Goal: Task Accomplishment & Management: Manage account settings

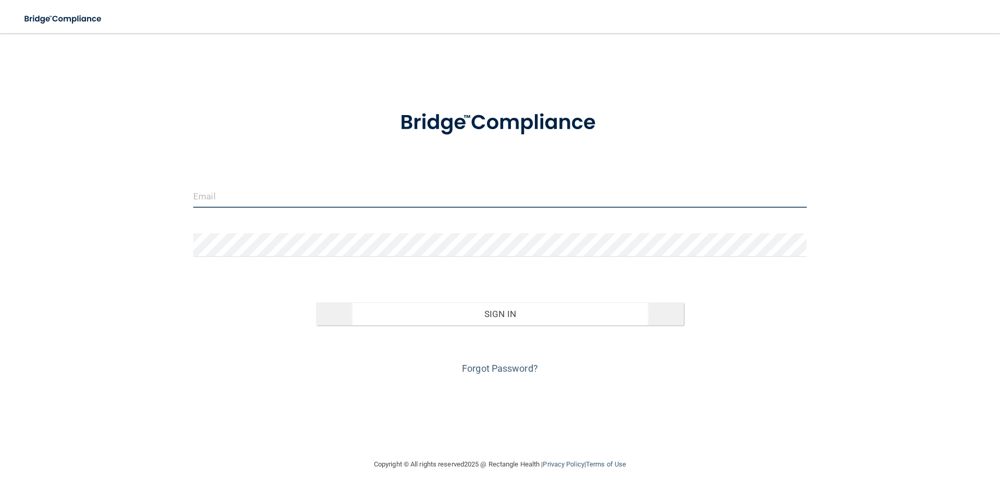
type input "[PERSON_NAME][EMAIL_ADDRESS][DOMAIN_NAME]"
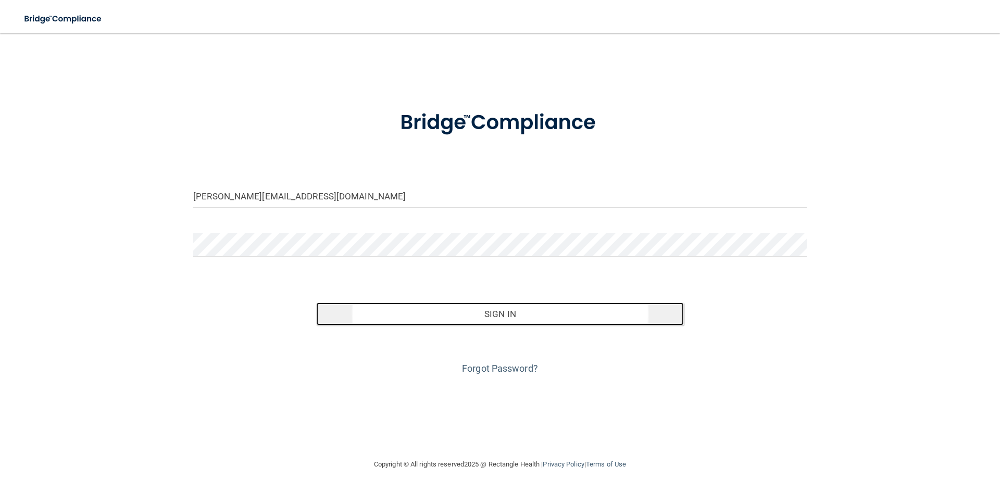
click at [485, 314] on button "Sign In" at bounding box center [500, 314] width 368 height 23
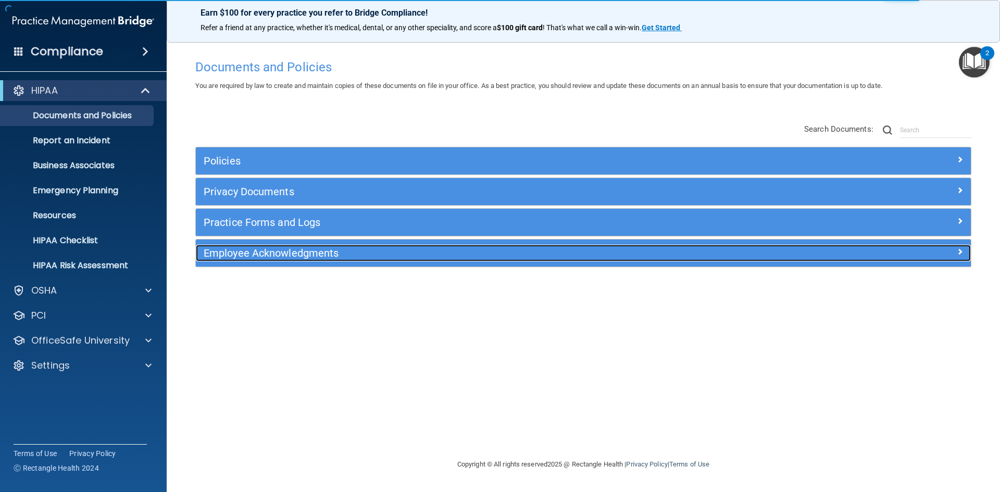
click at [383, 259] on div "Employee Acknowledgments" at bounding box center [486, 253] width 581 height 17
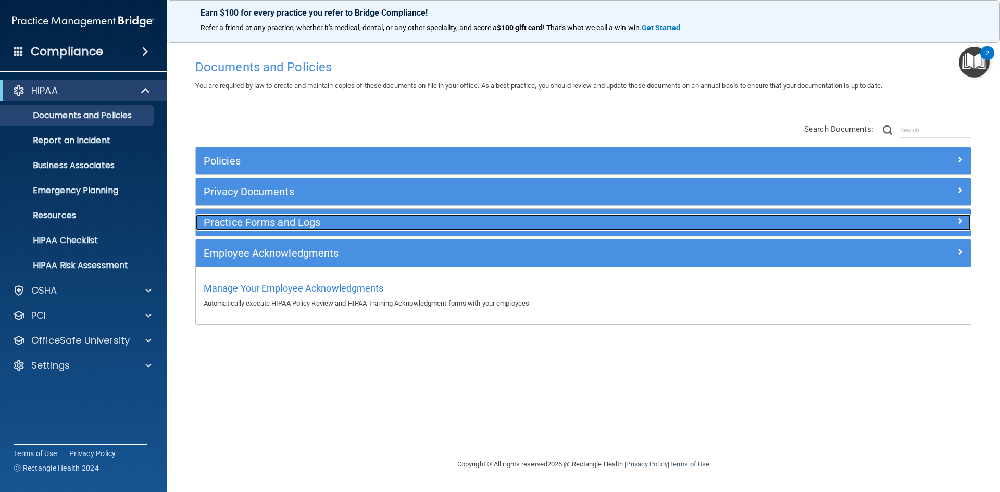
click at [393, 223] on h5 "Practice Forms and Logs" at bounding box center [487, 222] width 566 height 11
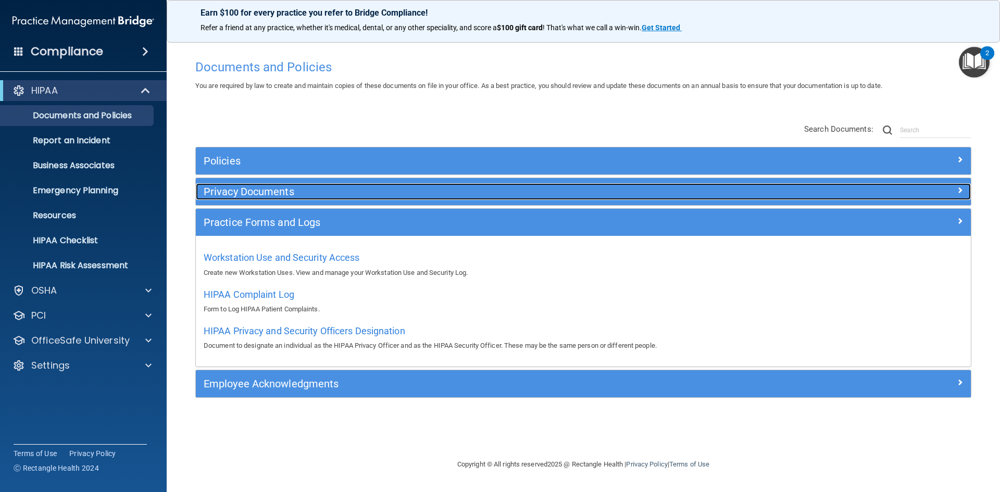
click at [385, 192] on h5 "Privacy Documents" at bounding box center [487, 191] width 566 height 11
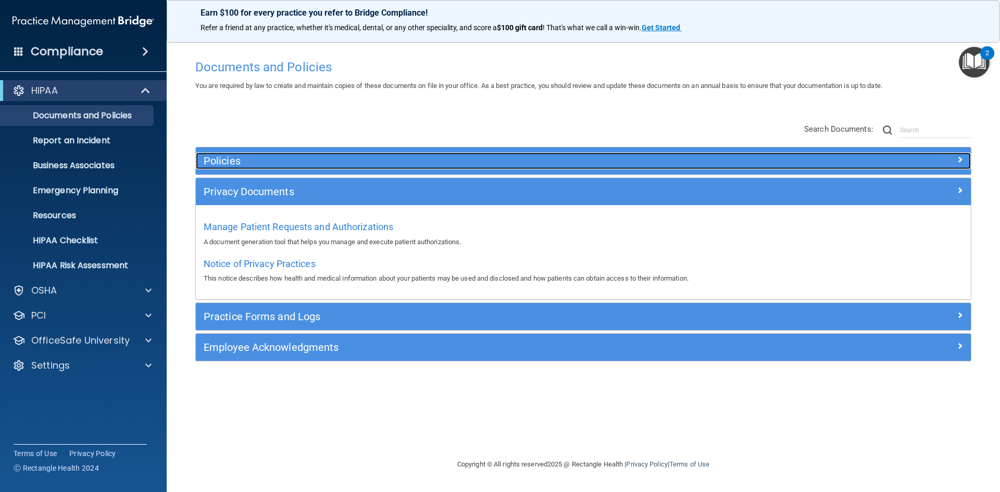
click at [384, 167] on div "Policies" at bounding box center [486, 161] width 581 height 17
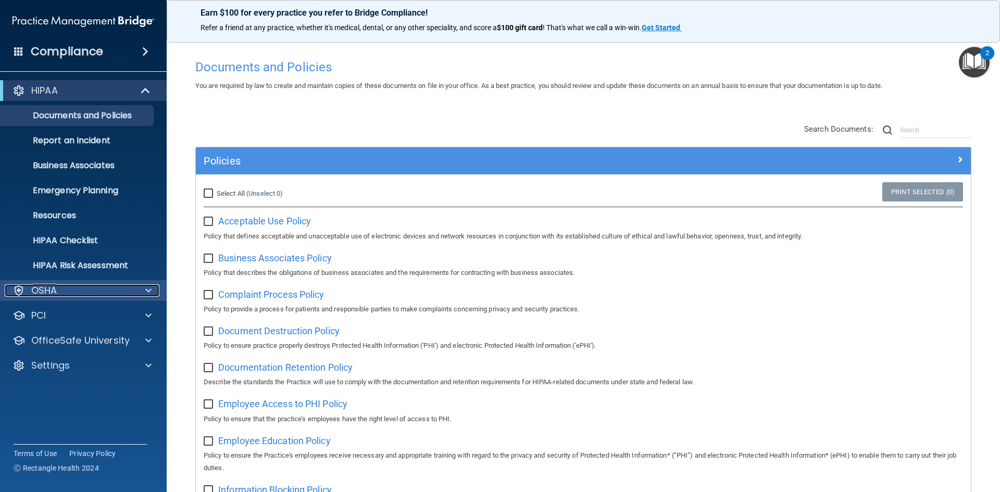
click at [96, 290] on div "OSHA" at bounding box center [69, 290] width 129 height 13
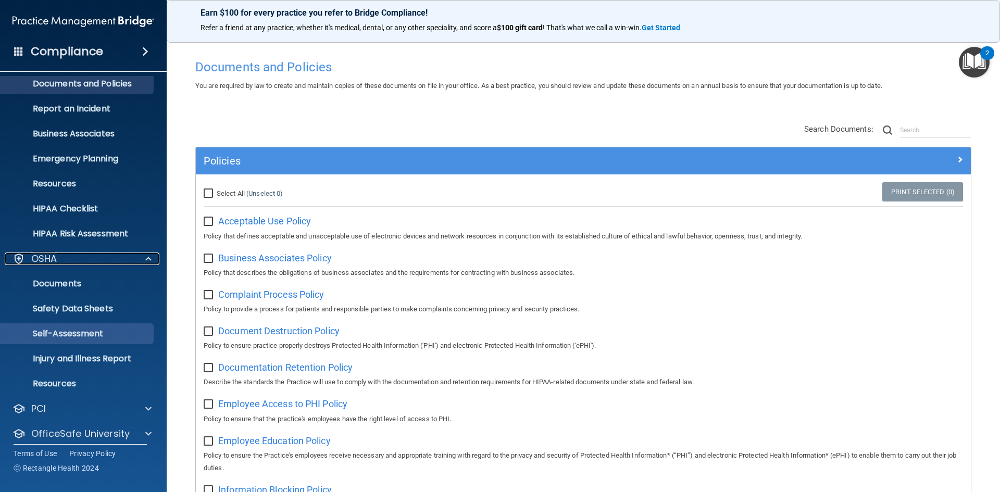
scroll to position [65, 0]
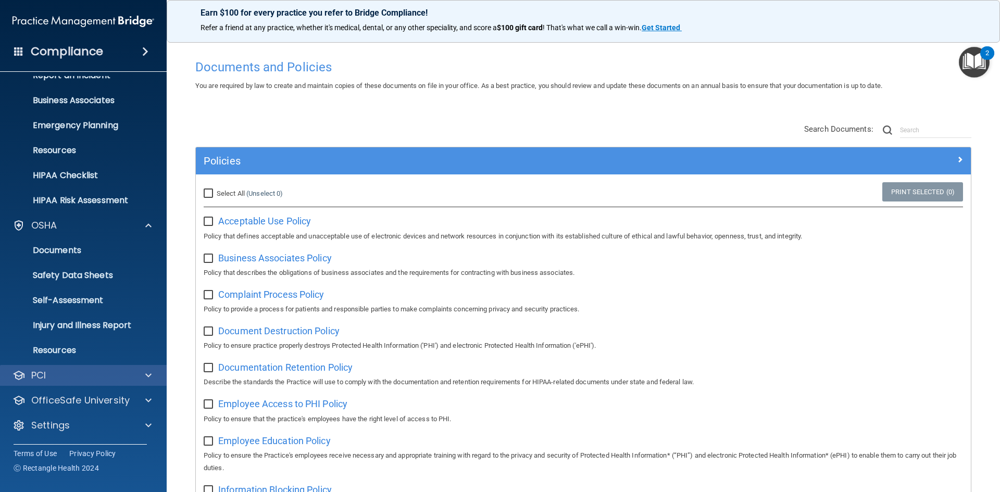
click at [94, 367] on div "PCI" at bounding box center [83, 375] width 167 height 21
click at [103, 375] on div "PCI" at bounding box center [69, 375] width 129 height 13
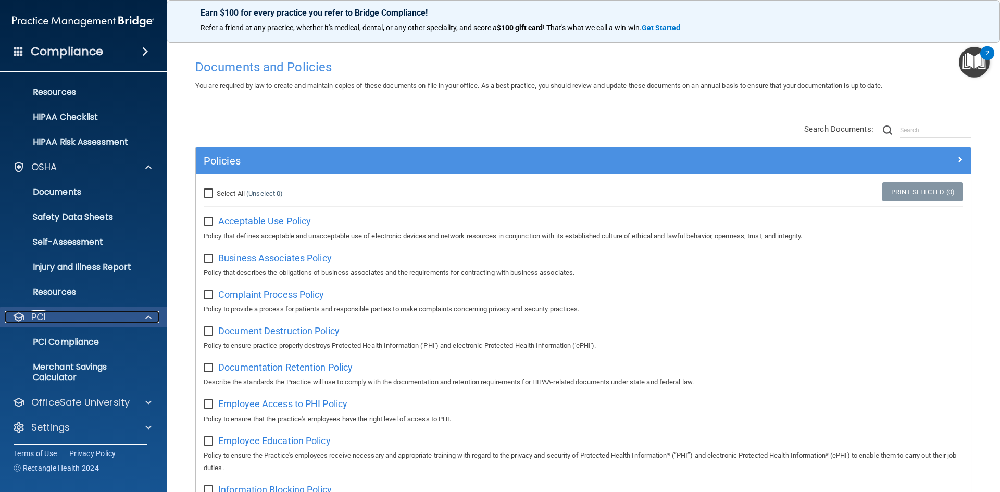
scroll to position [126, 0]
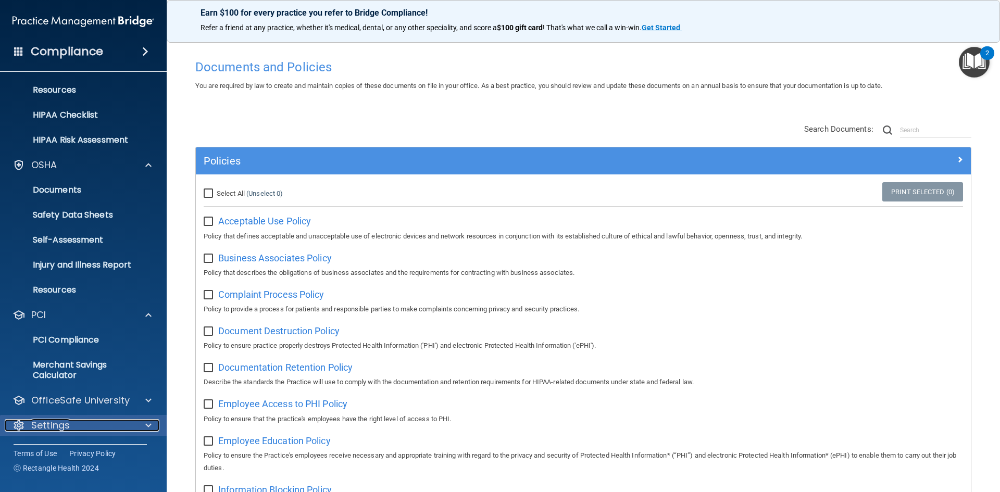
click at [108, 426] on div "Settings" at bounding box center [69, 425] width 129 height 13
click at [146, 429] on span at bounding box center [148, 425] width 6 height 13
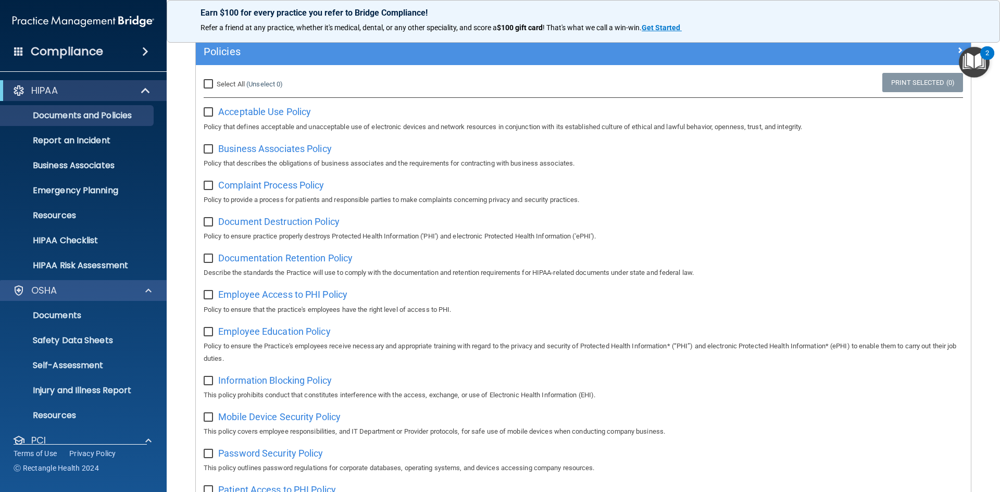
scroll to position [0, 0]
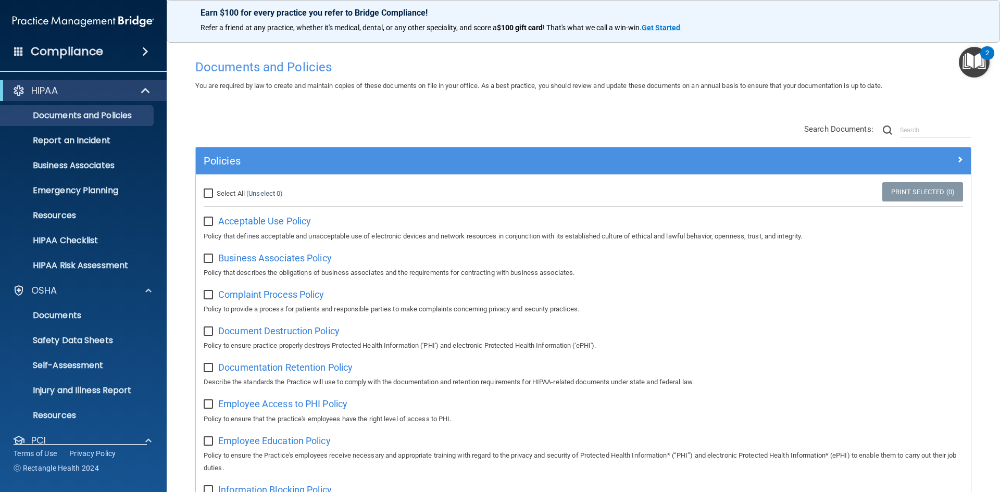
click at [142, 53] on span at bounding box center [145, 51] width 6 height 13
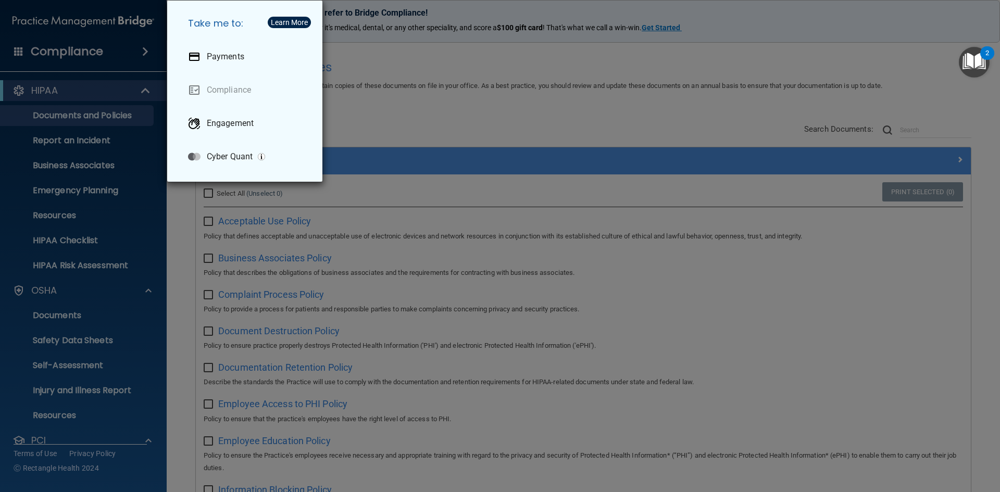
click at [416, 102] on div "Take me to: Payments Compliance Engagement Cyber Quant" at bounding box center [500, 246] width 1000 height 492
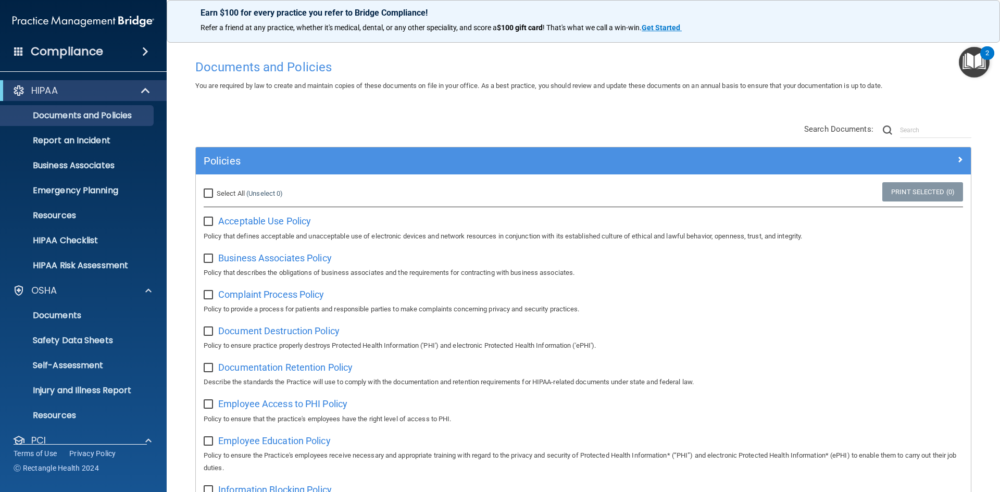
click at [25, 53] on div "Compliance" at bounding box center [83, 51] width 167 height 23
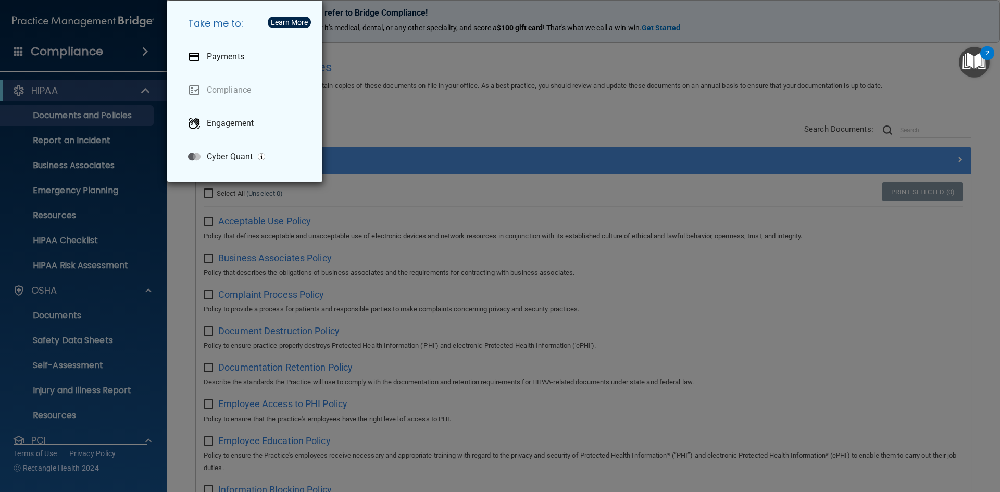
click at [974, 58] on img "Open Resource Center, 2 new notifications" at bounding box center [974, 62] width 31 height 31
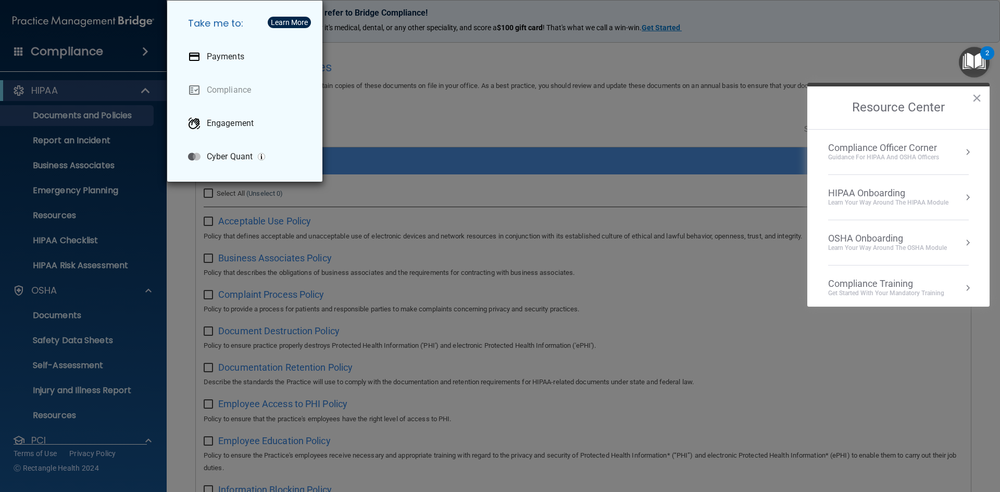
click at [756, 127] on div "Take me to: Payments Compliance Engagement Cyber Quant" at bounding box center [500, 246] width 1000 height 492
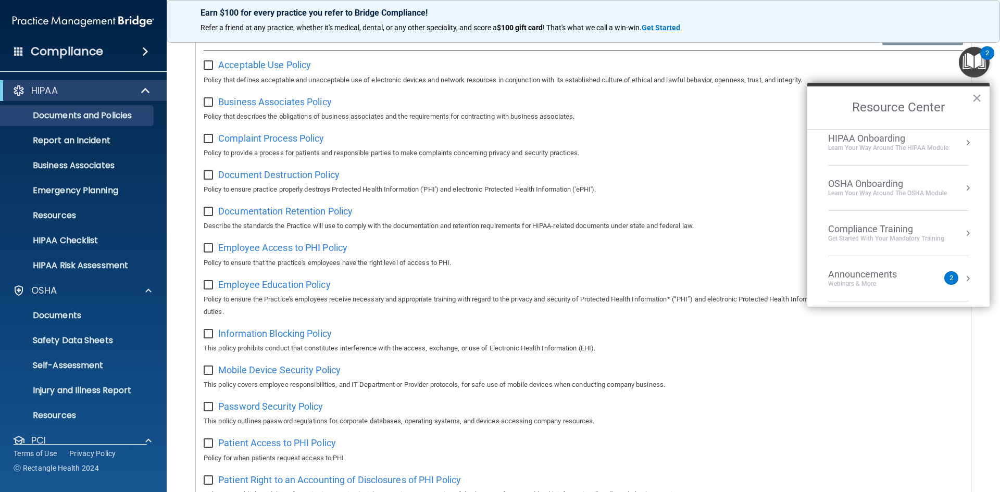
scroll to position [149, 0]
click at [966, 333] on div "Policies Select All (Unselect 0) Unselect All Print Selected (0) Acceptable Use…" at bounding box center [584, 476] width 792 height 971
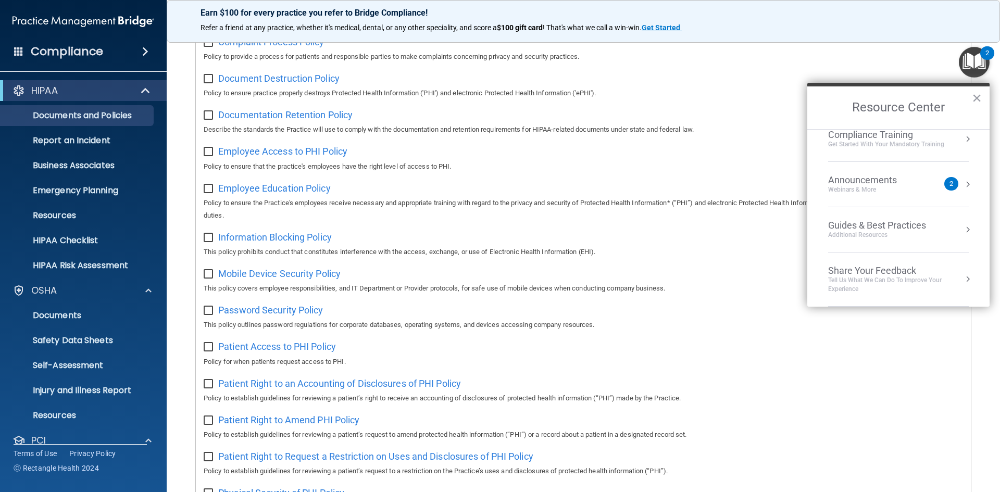
scroll to position [260, 0]
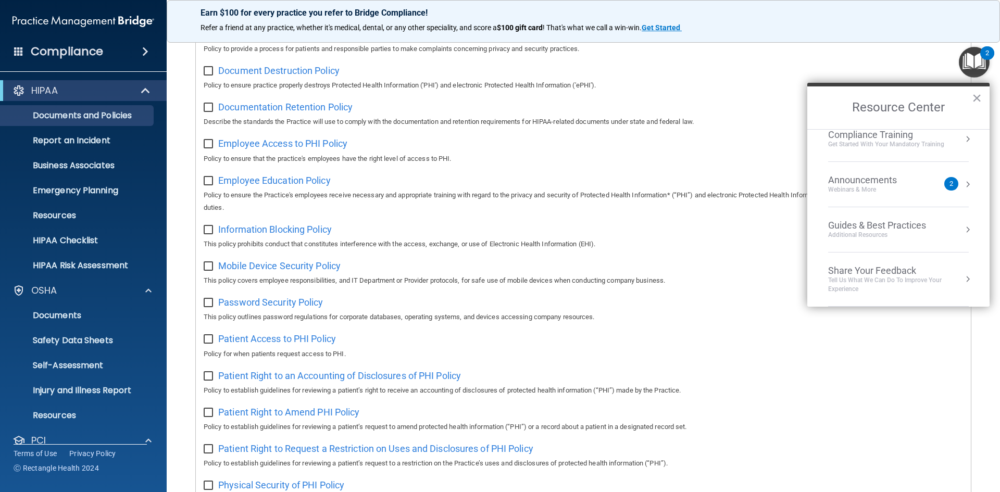
click at [964, 367] on div "Policies Select All (Unselect 0) Unselect All Print Selected (0) Acceptable Use…" at bounding box center [584, 371] width 792 height 971
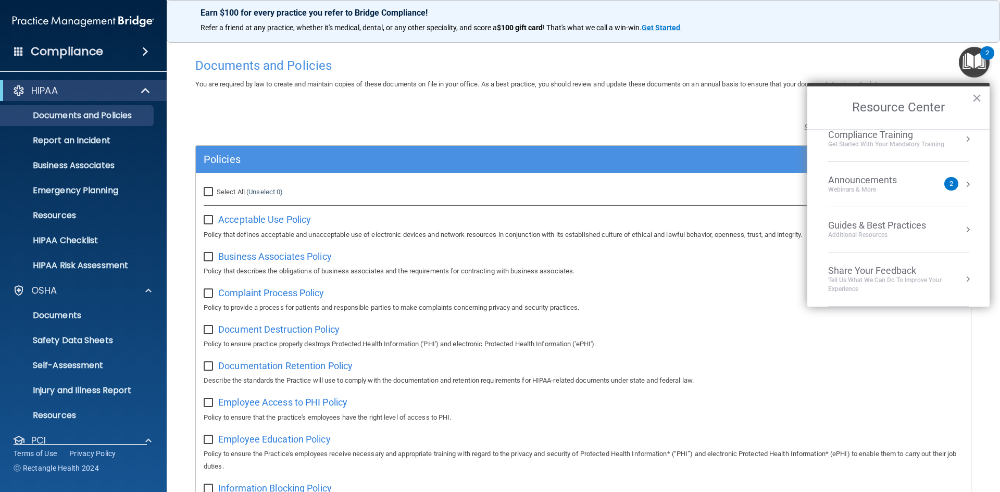
scroll to position [0, 0]
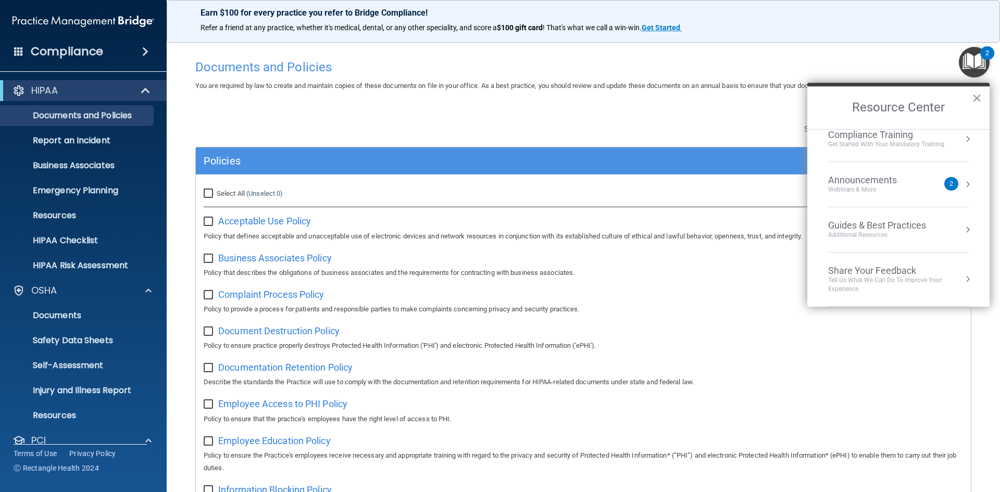
click at [980, 96] on button "×" at bounding box center [977, 98] width 10 height 17
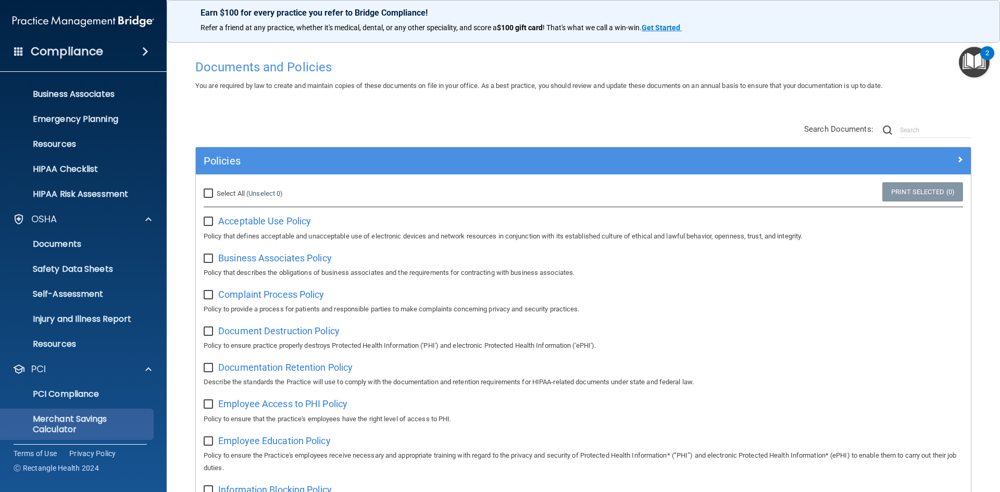
scroll to position [126, 0]
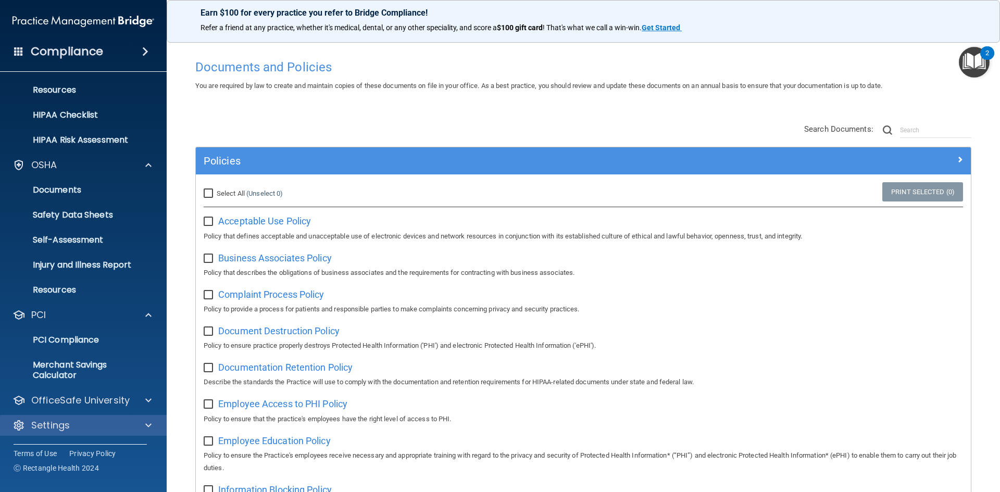
click at [108, 432] on div "Settings" at bounding box center [83, 425] width 167 height 21
click at [155, 425] on div at bounding box center [147, 425] width 26 height 13
click at [149, 428] on span at bounding box center [148, 425] width 6 height 13
click at [130, 428] on div "Settings" at bounding box center [69, 425] width 129 height 13
click at [146, 422] on span at bounding box center [148, 425] width 6 height 13
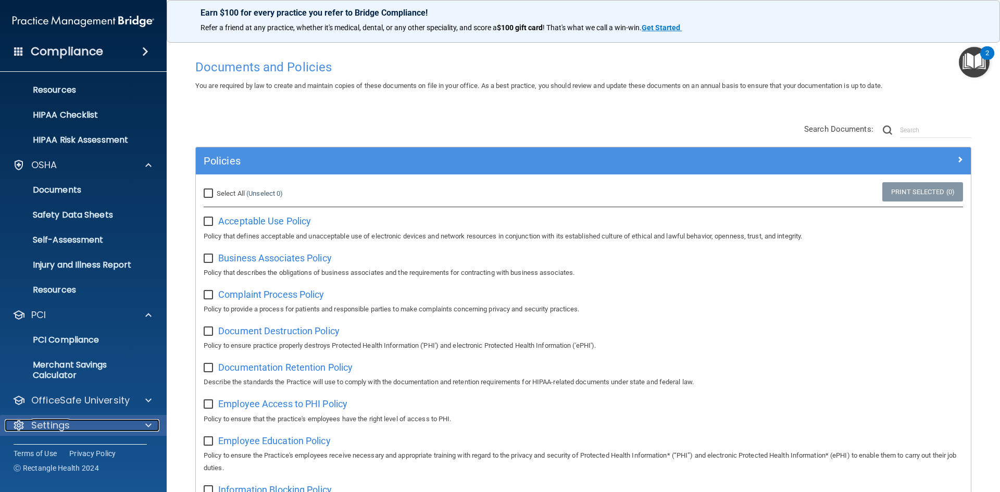
click at [74, 424] on div "Settings" at bounding box center [69, 425] width 129 height 13
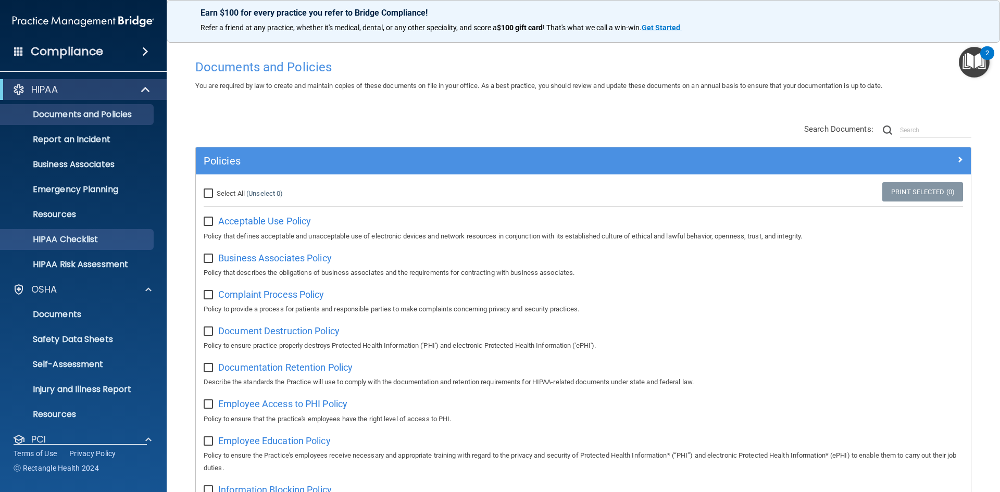
scroll to position [0, 0]
click at [16, 51] on span at bounding box center [18, 50] width 9 height 9
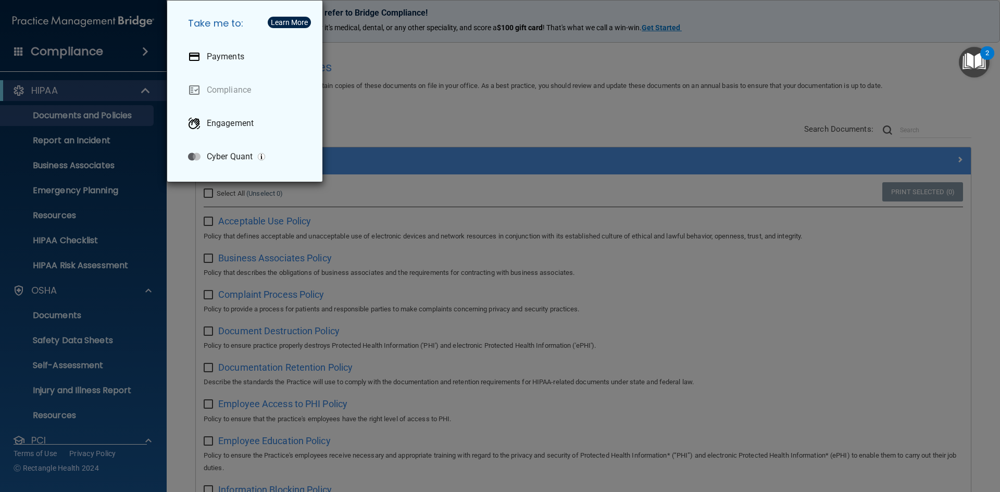
click at [142, 35] on div "Take me to: Payments Compliance Engagement Cyber Quant" at bounding box center [500, 246] width 1000 height 492
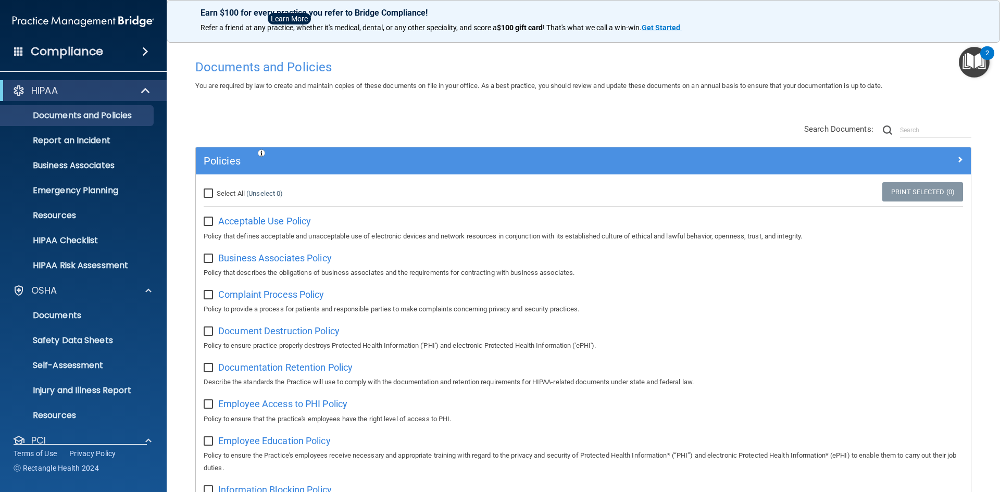
click at [148, 54] on span at bounding box center [145, 51] width 6 height 13
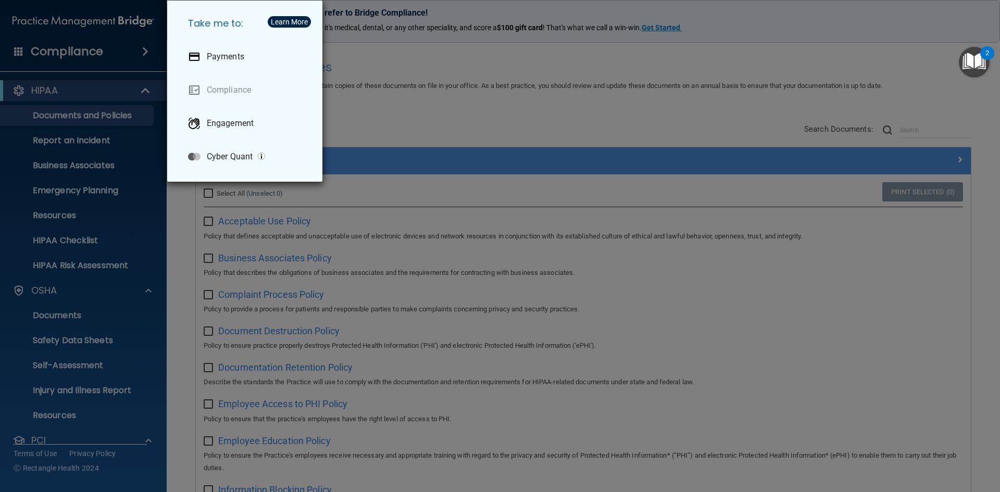
click at [149, 54] on div "Take me to: Payments Compliance Engagement Cyber Quant" at bounding box center [500, 246] width 1000 height 492
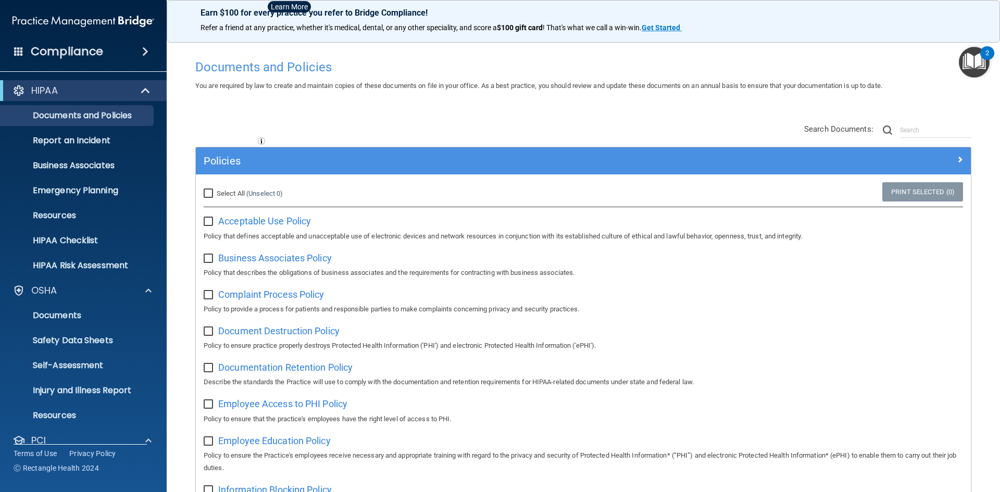
click at [19, 50] on span at bounding box center [18, 50] width 9 height 9
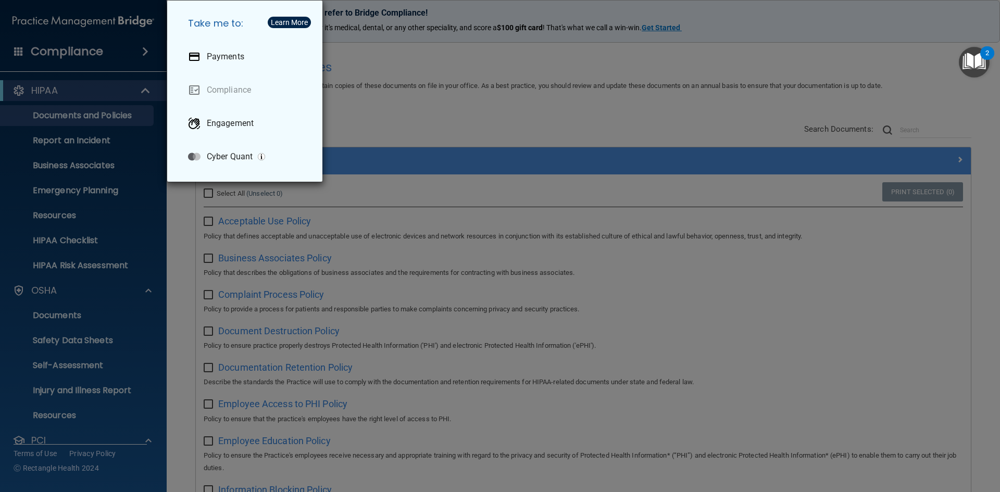
click at [19, 50] on div "Take me to: Payments Compliance Engagement Cyber Quant" at bounding box center [500, 246] width 1000 height 492
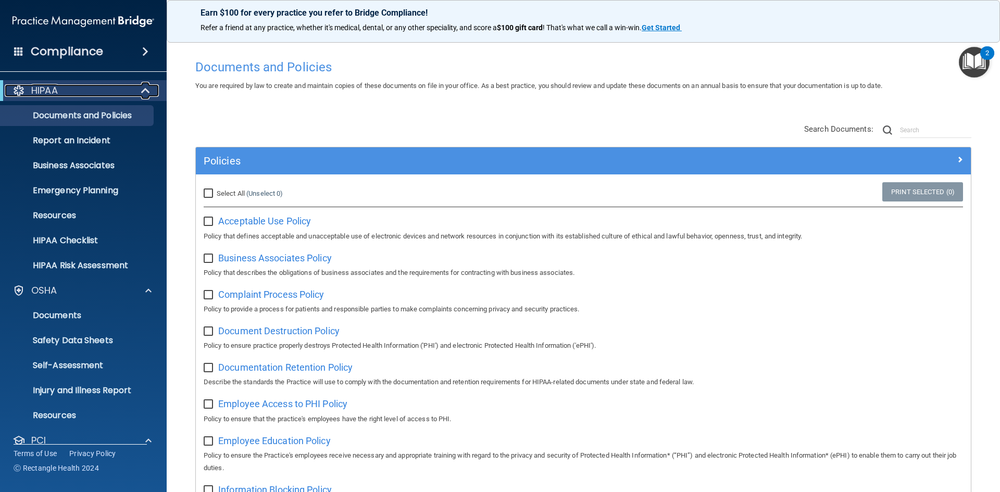
click at [142, 86] on span at bounding box center [146, 90] width 9 height 13
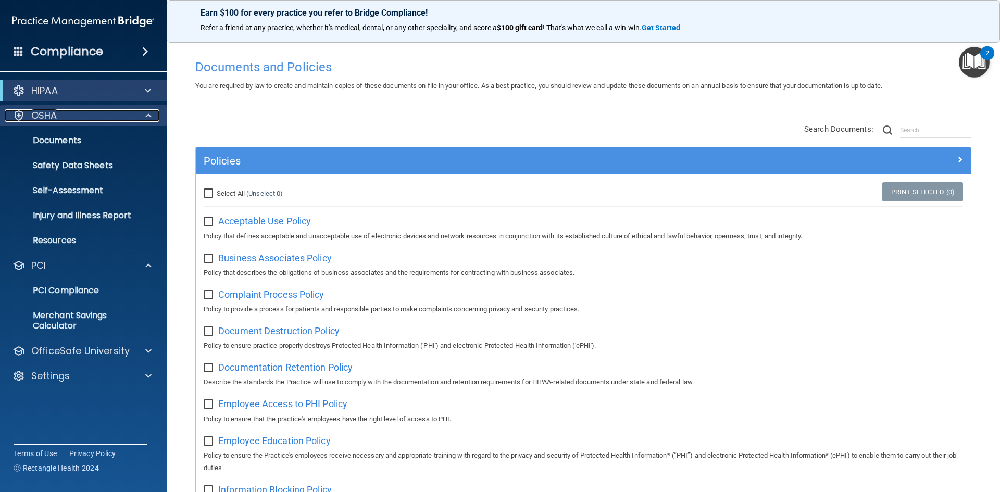
click at [151, 114] on span at bounding box center [148, 115] width 6 height 13
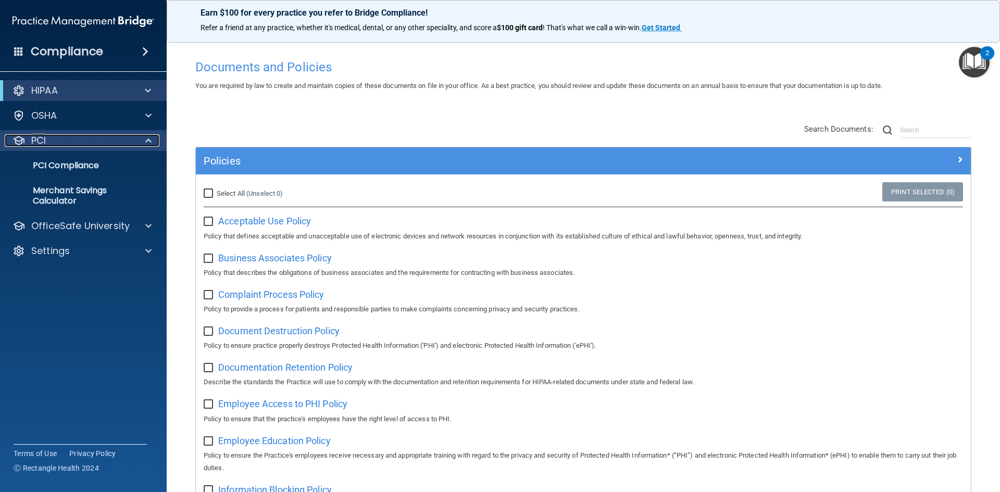
click at [153, 144] on div at bounding box center [147, 140] width 26 height 13
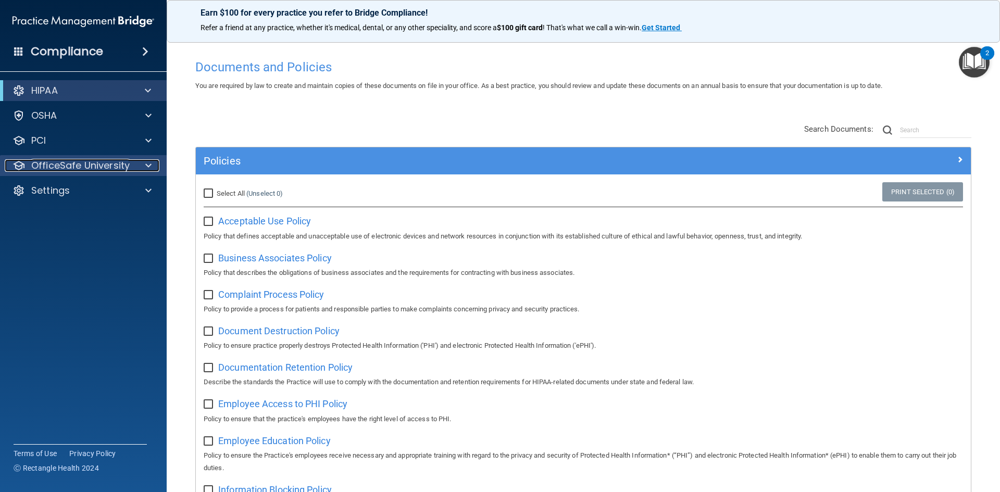
click at [151, 166] on span at bounding box center [148, 165] width 6 height 13
click at [151, 164] on span at bounding box center [148, 165] width 6 height 13
click at [152, 163] on div at bounding box center [147, 165] width 26 height 13
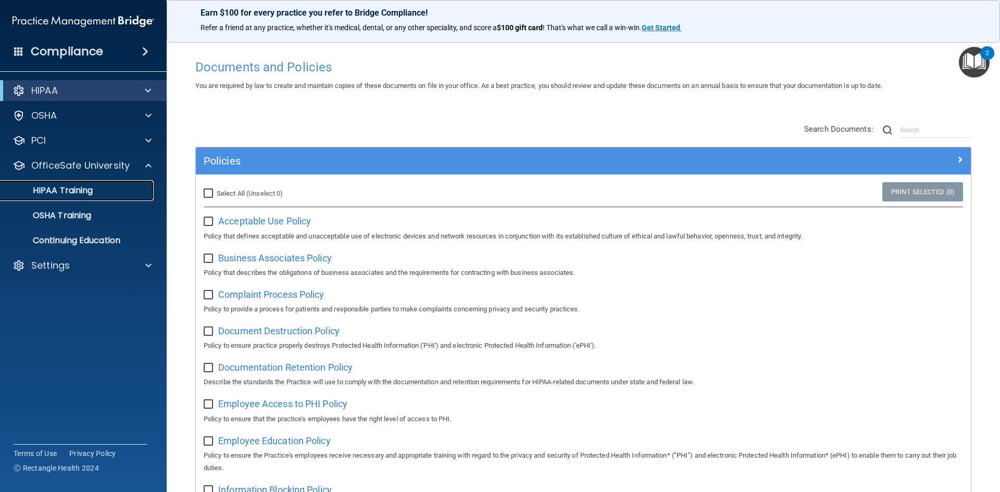
click at [93, 193] on p "HIPAA Training" at bounding box center [50, 190] width 86 height 10
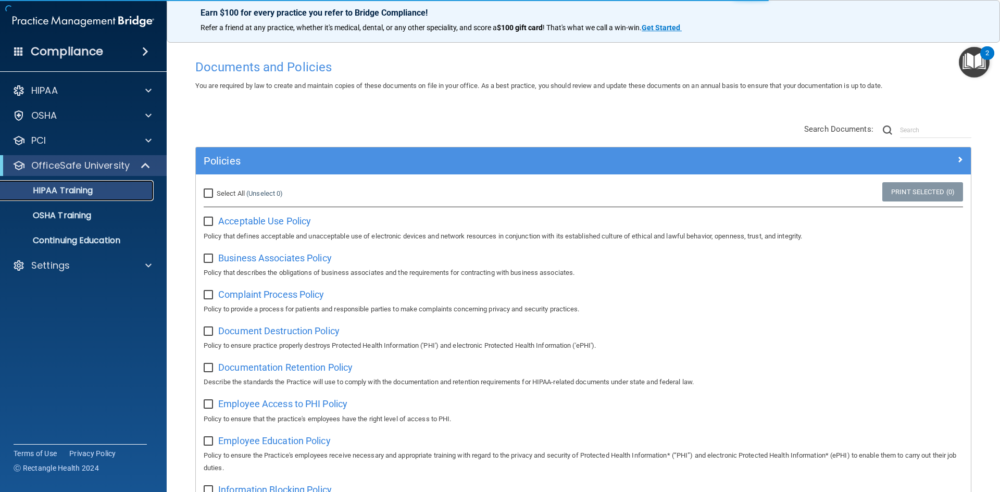
click at [93, 193] on p "HIPAA Training" at bounding box center [50, 190] width 86 height 10
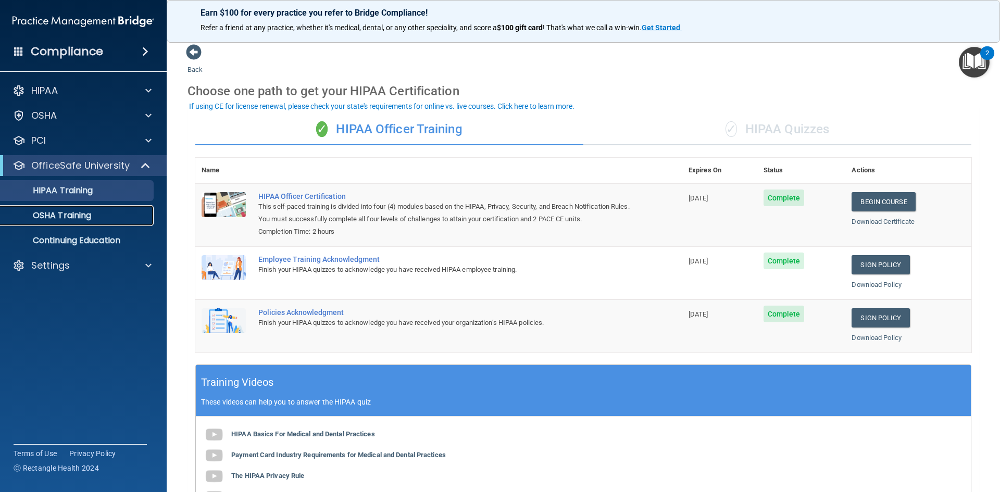
click at [94, 216] on div "OSHA Training" at bounding box center [78, 215] width 142 height 10
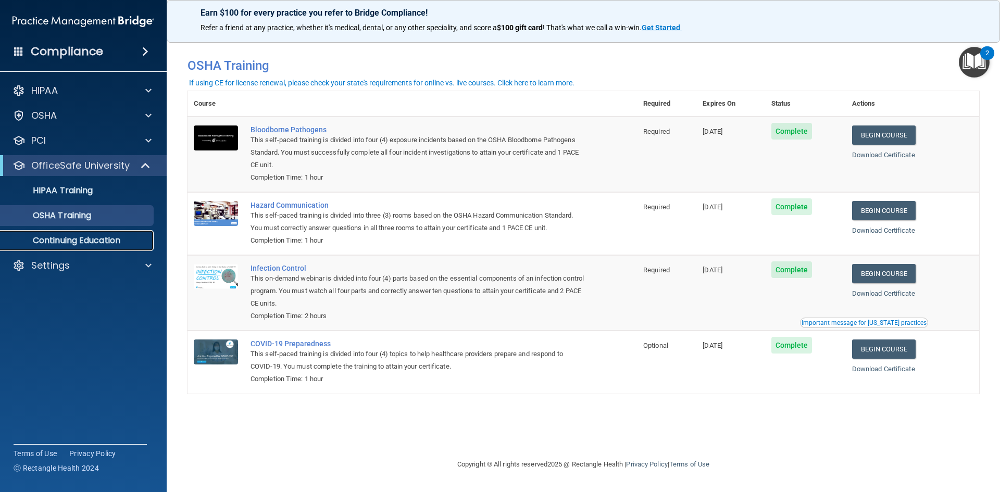
click at [78, 245] on p "Continuing Education" at bounding box center [78, 240] width 142 height 10
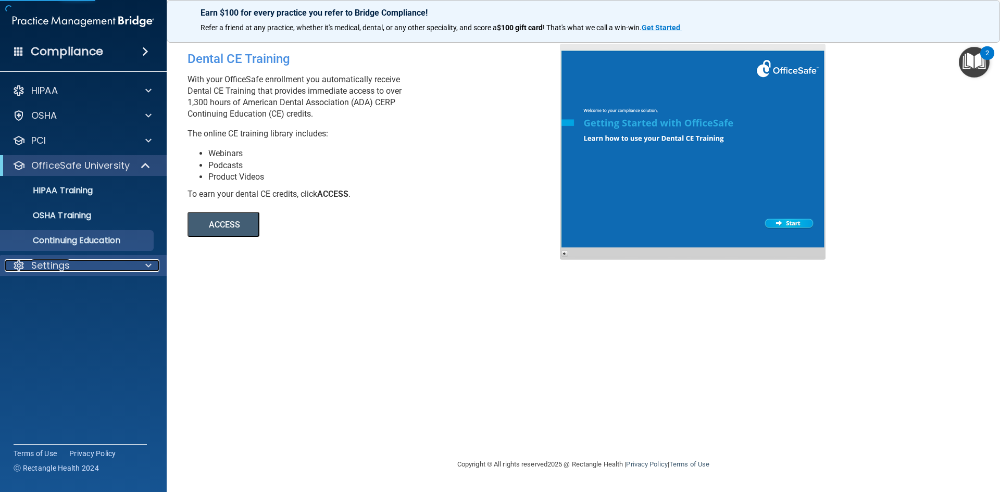
click at [71, 266] on div "Settings" at bounding box center [69, 265] width 129 height 13
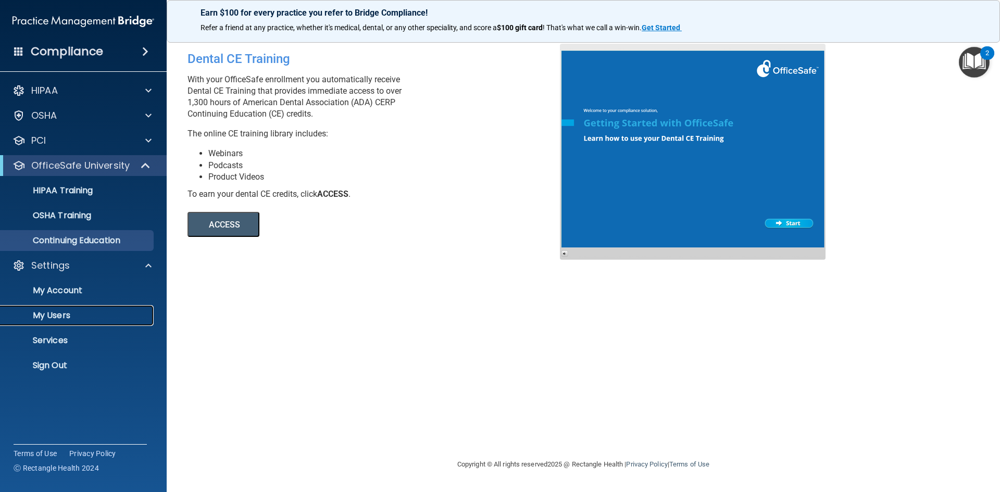
click at [56, 313] on p "My Users" at bounding box center [78, 315] width 142 height 10
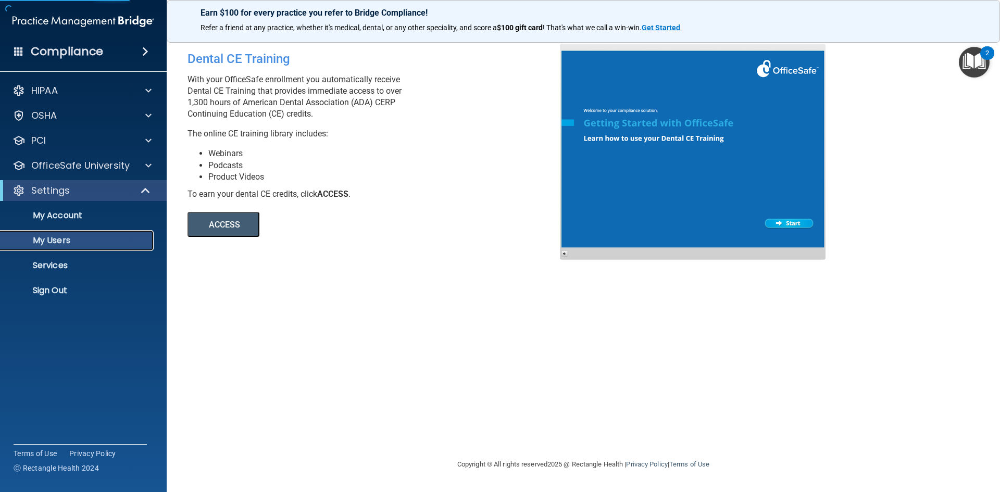
select select "20"
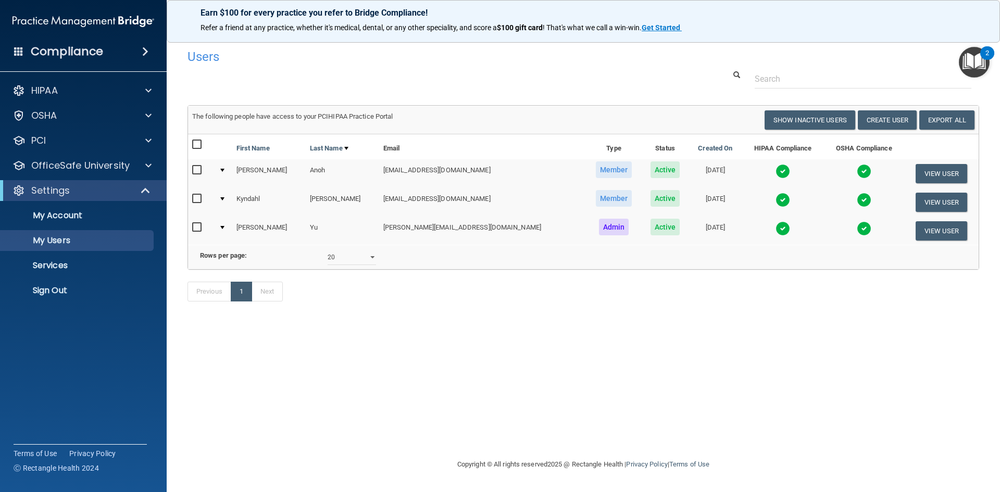
click at [147, 49] on span at bounding box center [145, 51] width 6 height 13
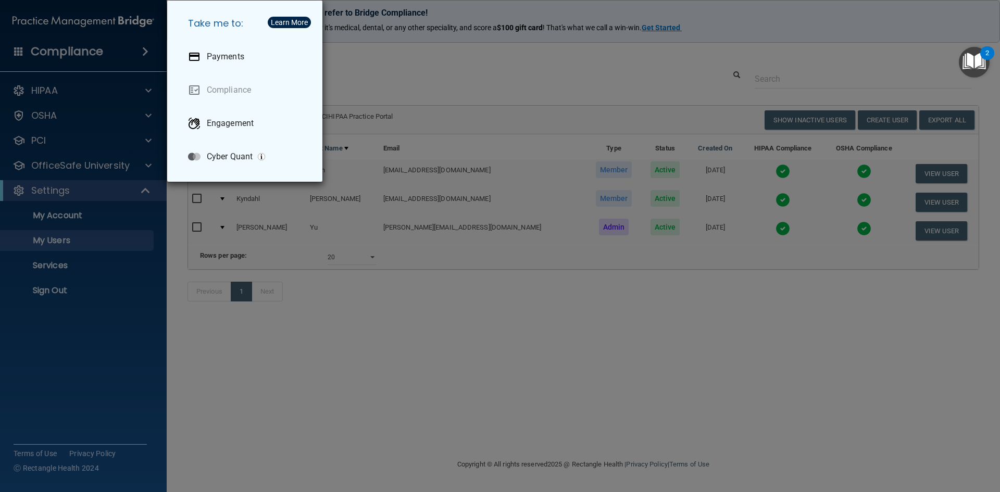
click at [147, 49] on div "Take me to: Payments Compliance Engagement Cyber Quant" at bounding box center [500, 246] width 1000 height 492
